Goal: Task Accomplishment & Management: Use online tool/utility

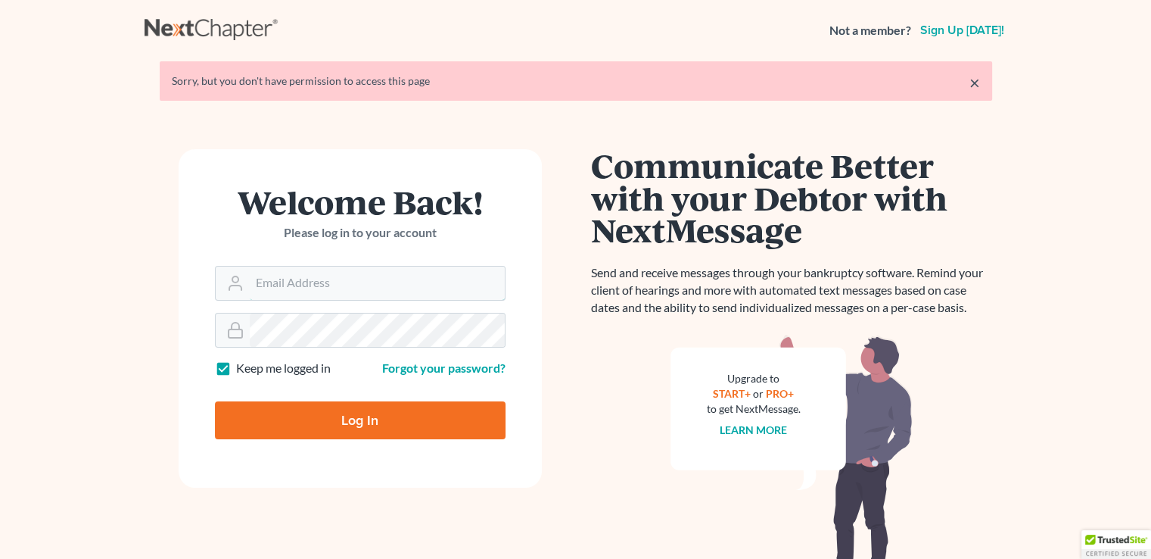
type input "[PERSON_NAME][EMAIL_ADDRESS][DOMAIN_NAME]"
drag, startPoint x: 0, startPoint y: 0, endPoint x: 372, endPoint y: 422, distance: 563.1
click at [372, 422] on input "Log In" at bounding box center [360, 420] width 291 height 38
type input "Thinking..."
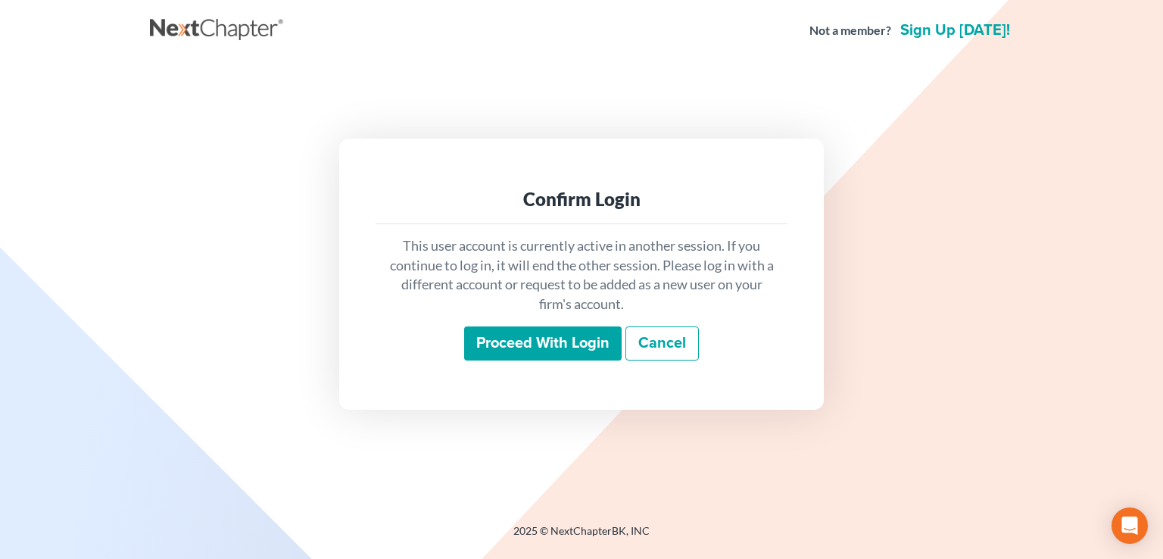
click at [546, 343] on input "Proceed with login" at bounding box center [542, 343] width 157 height 35
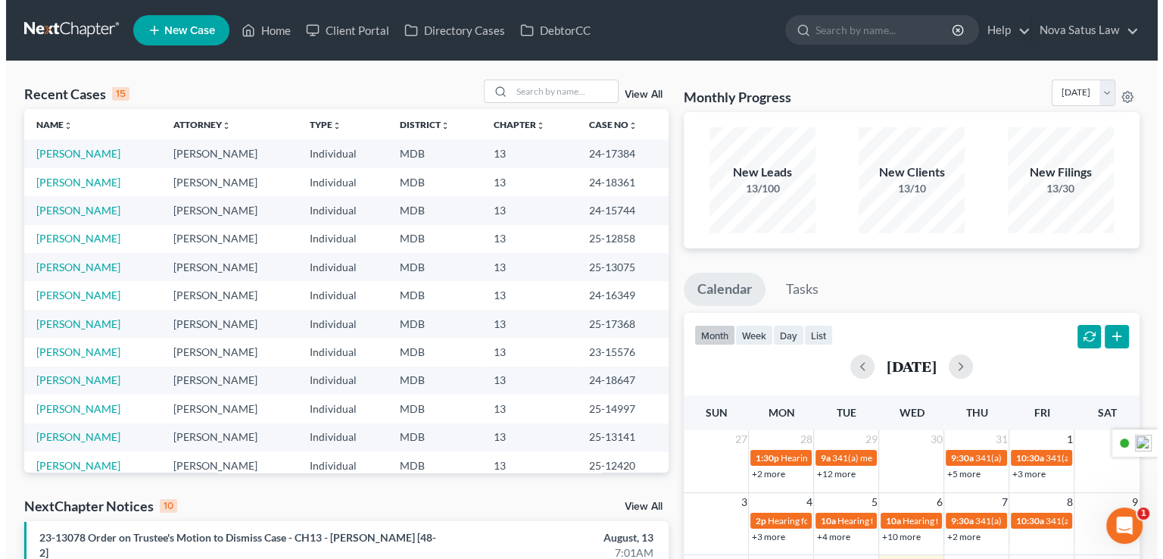
scroll to position [104, 0]
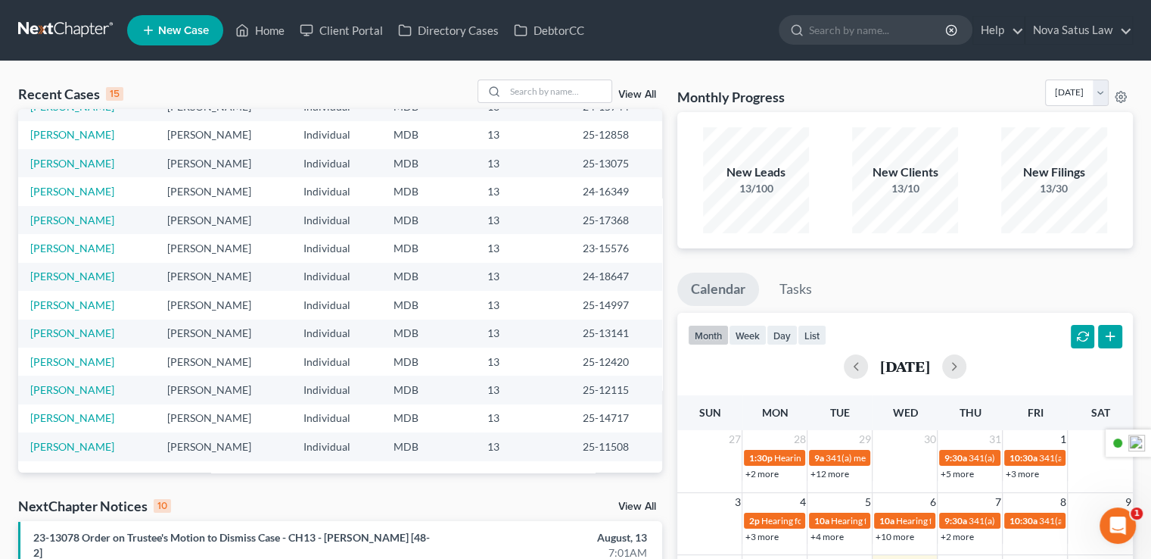
click at [636, 509] on link "View All" at bounding box center [637, 506] width 38 height 11
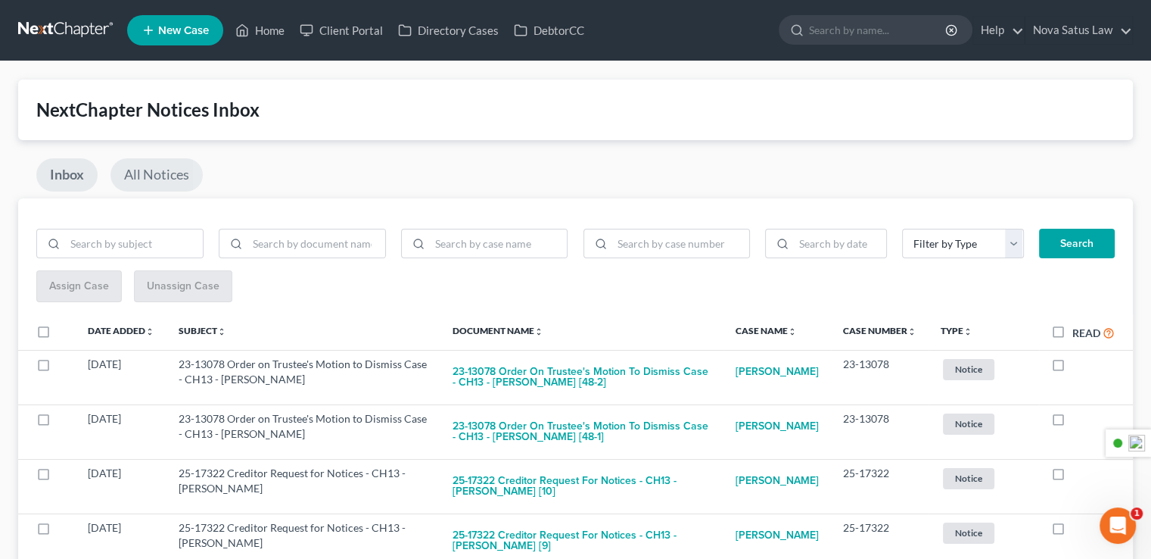
click at [167, 182] on link "All Notices" at bounding box center [157, 174] width 92 height 33
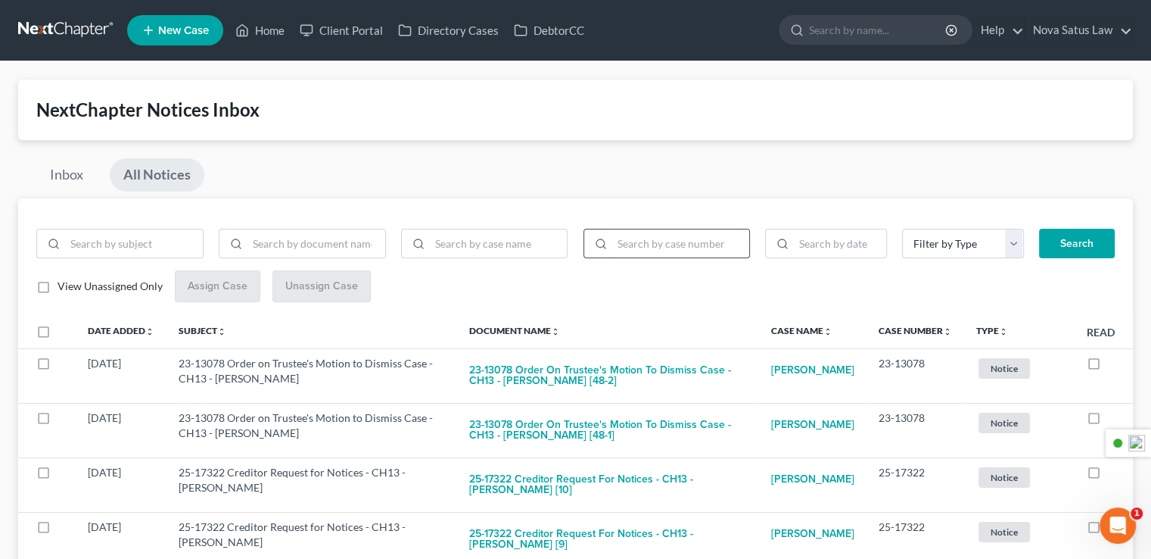
click at [690, 241] on input "search" at bounding box center [681, 243] width 138 height 29
type input "19-20828"
click at [1078, 243] on button "Search" at bounding box center [1077, 244] width 76 height 30
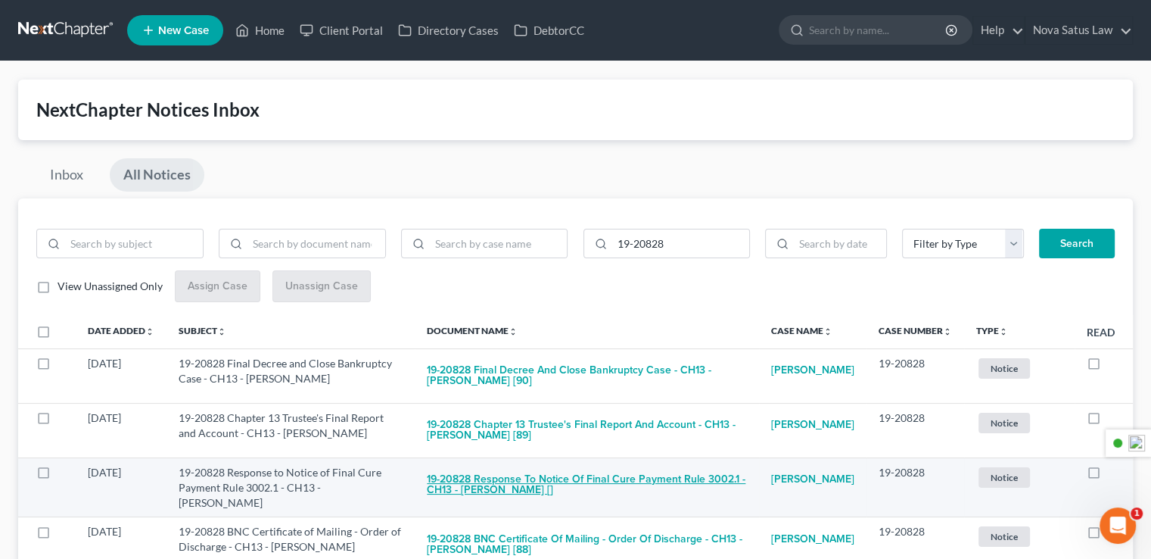
click at [593, 476] on button "19-20828 Response to Notice of Final Cure Payment Rule 3002.1 - CH13 - [PERSON_…" at bounding box center [587, 485] width 320 height 41
